Goal: Information Seeking & Learning: Learn about a topic

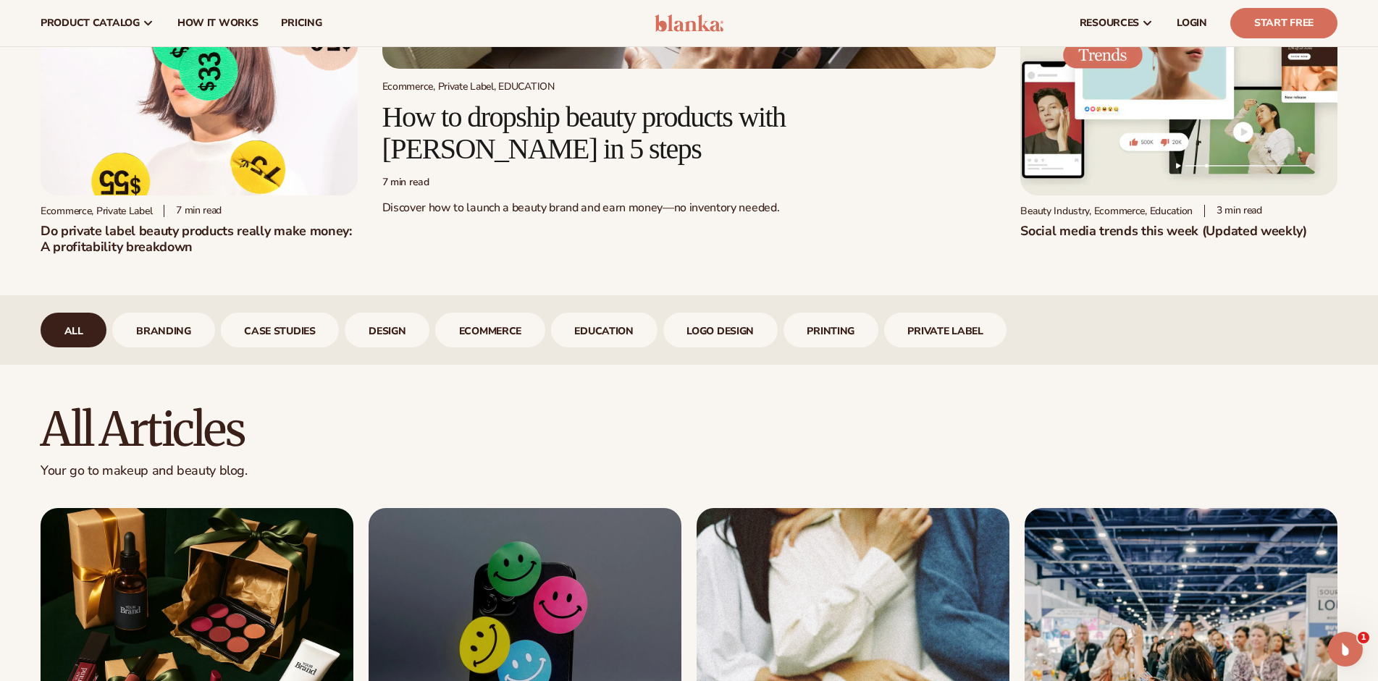
scroll to position [306, 0]
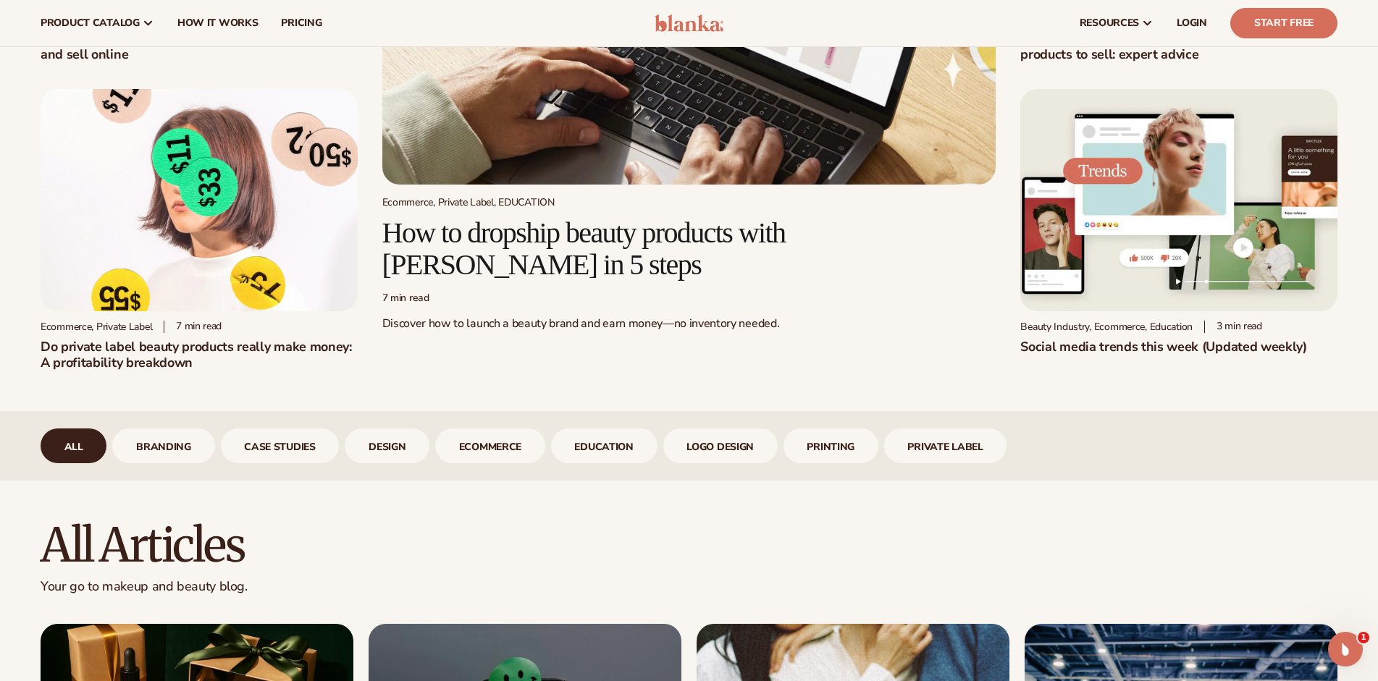
click at [167, 356] on h2 "Do private label beauty products really make money: A profitability breakdown" at bounding box center [199, 355] width 317 height 32
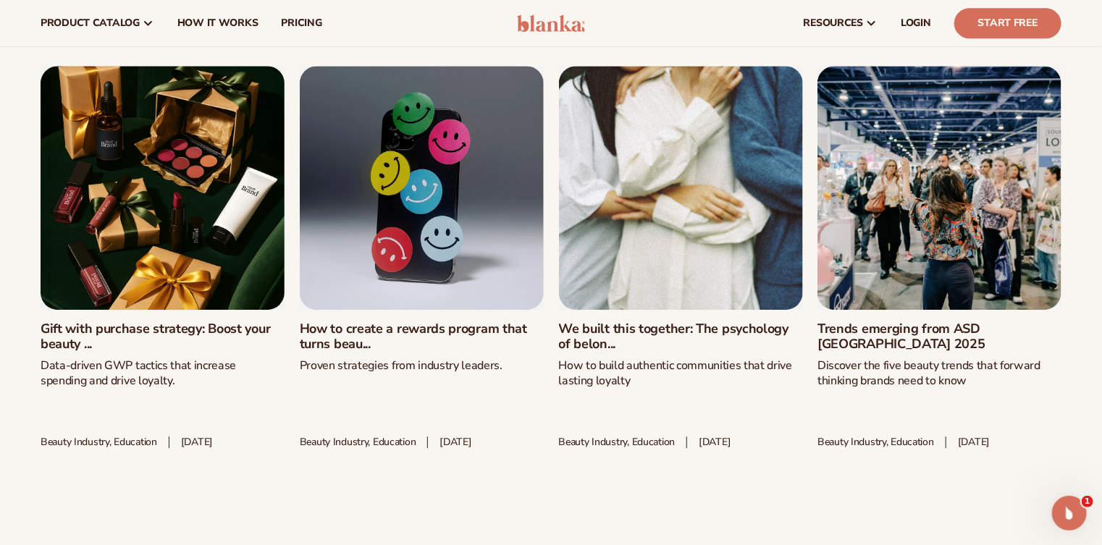
scroll to position [4700, 0]
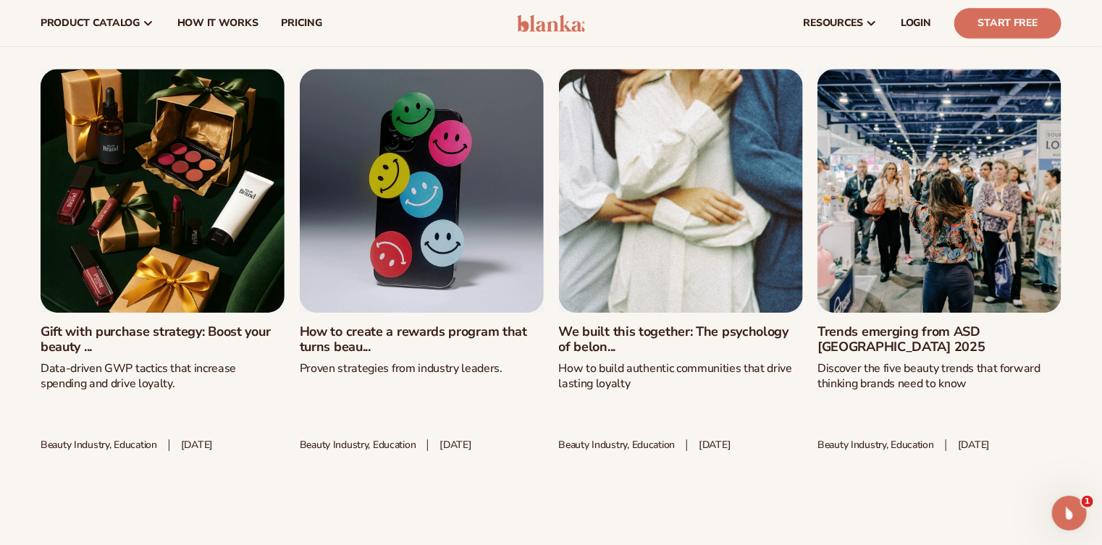
click at [410, 324] on link "How to create a rewards program that turns beau..." at bounding box center [422, 339] width 244 height 31
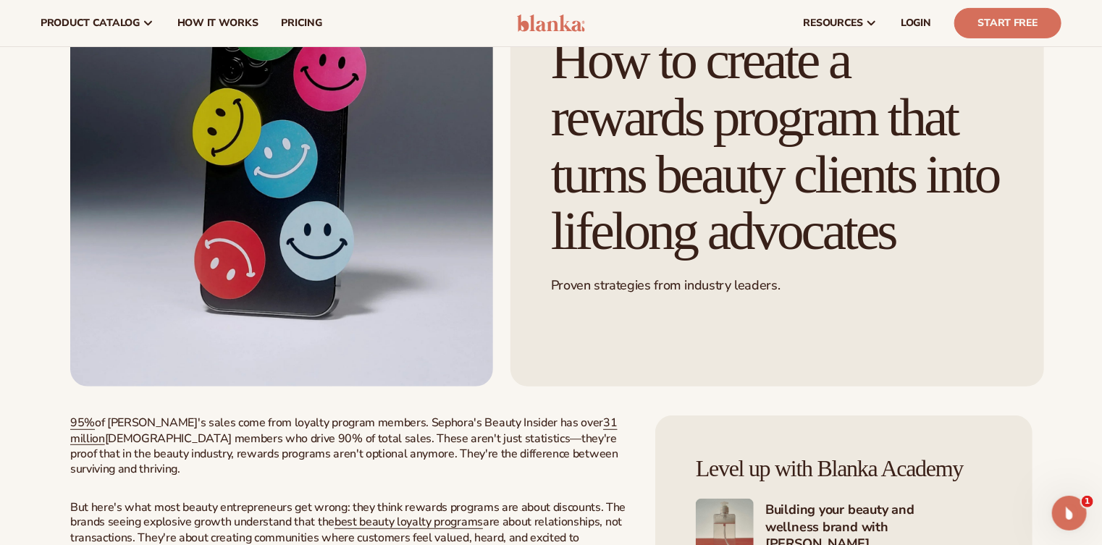
scroll to position [163, 0]
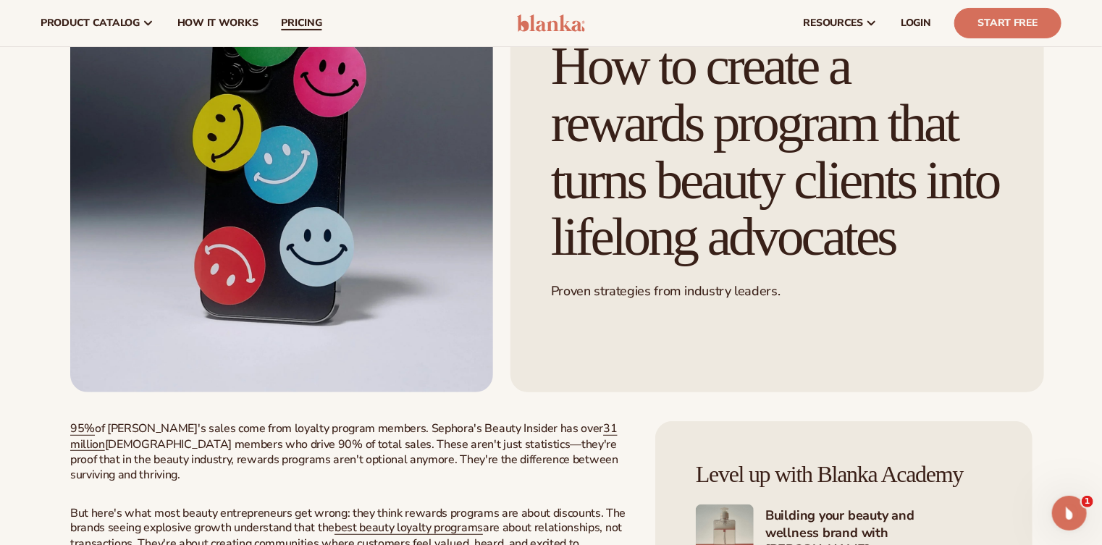
click at [298, 17] on span "pricing" at bounding box center [301, 23] width 41 height 12
